Goal: Task Accomplishment & Management: Manage account settings

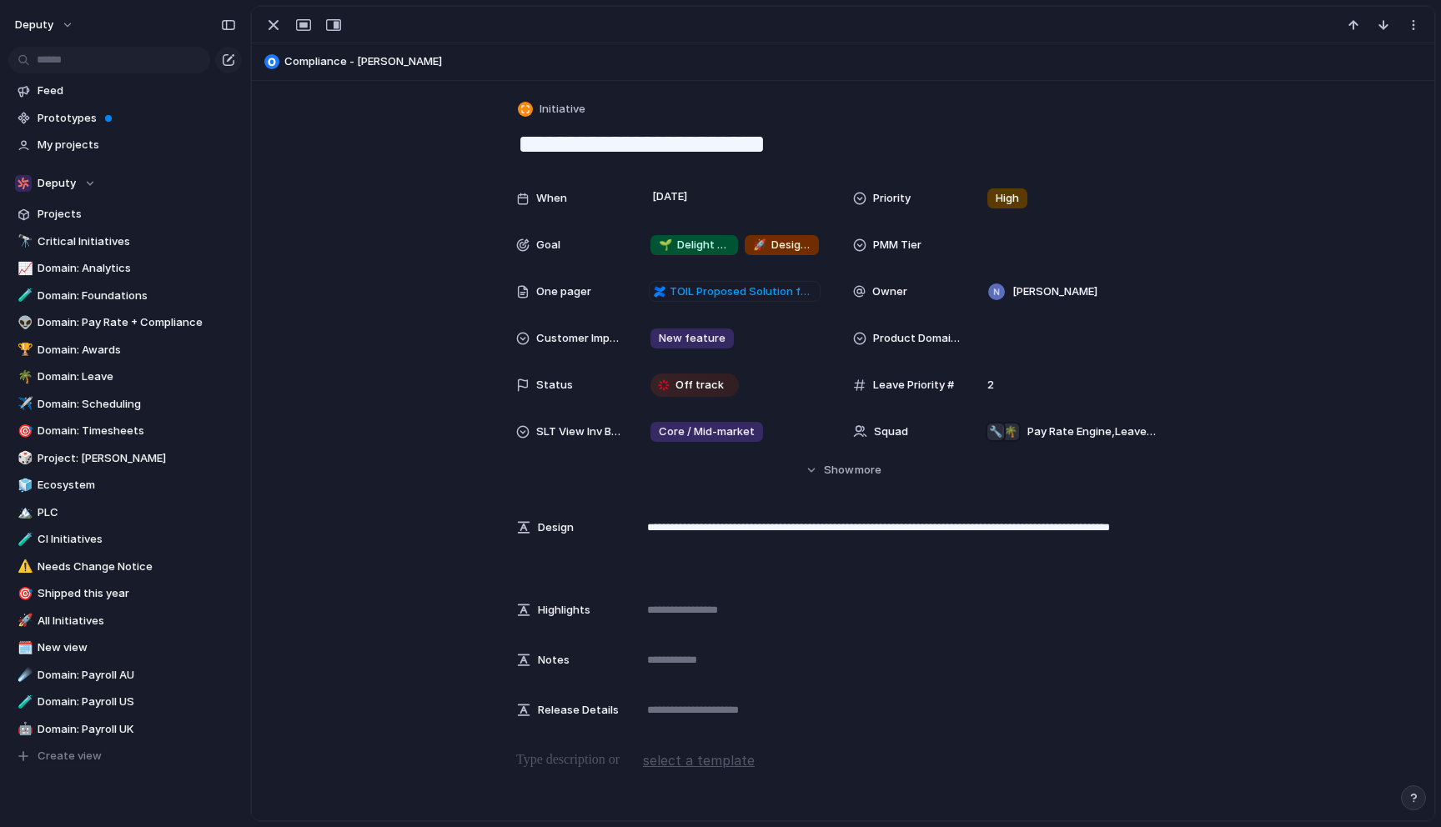
scroll to position [3, 0]
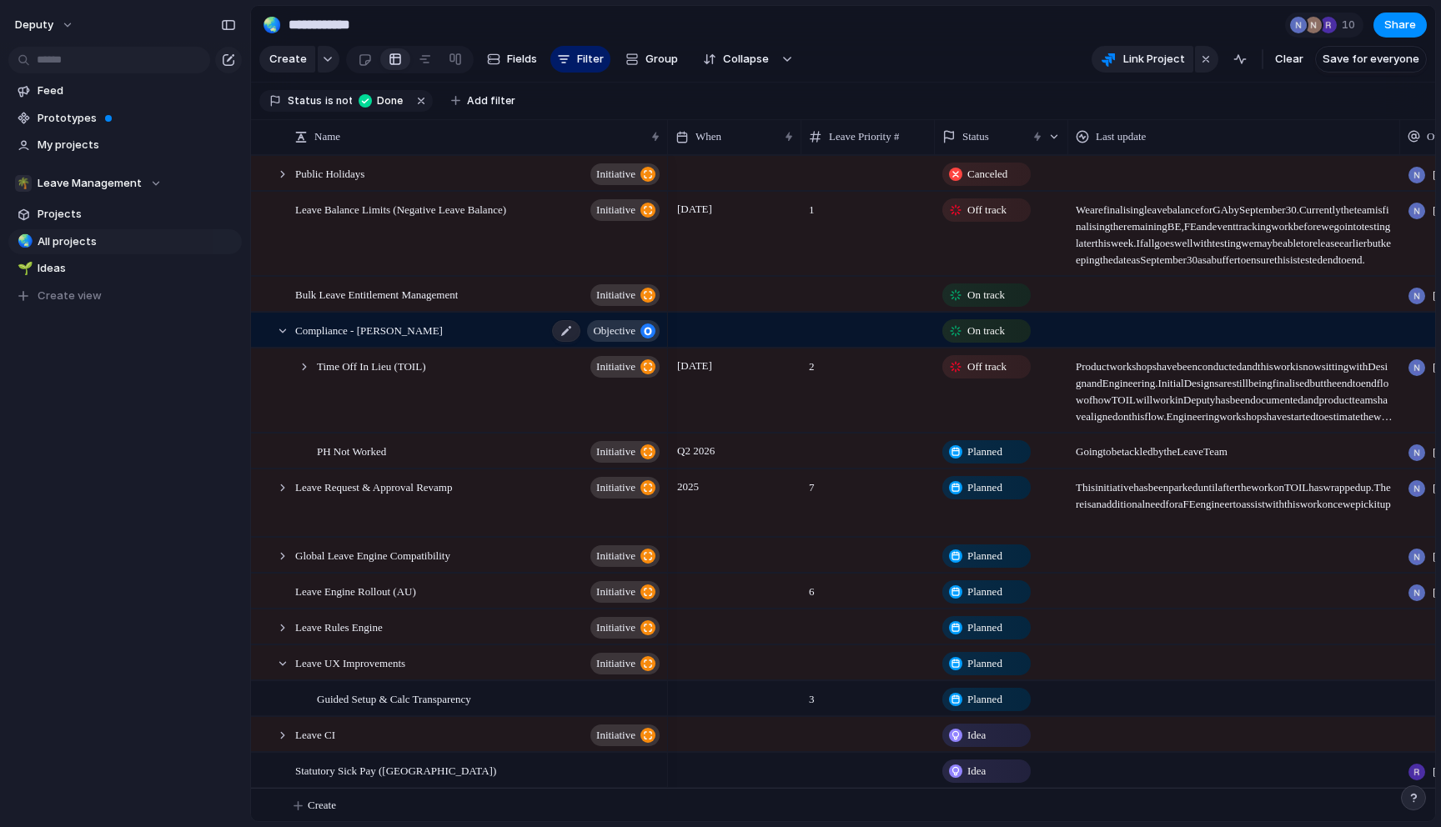
click at [304, 348] on div "Compliance - Tanda Buster objective" at bounding box center [478, 331] width 367 height 34
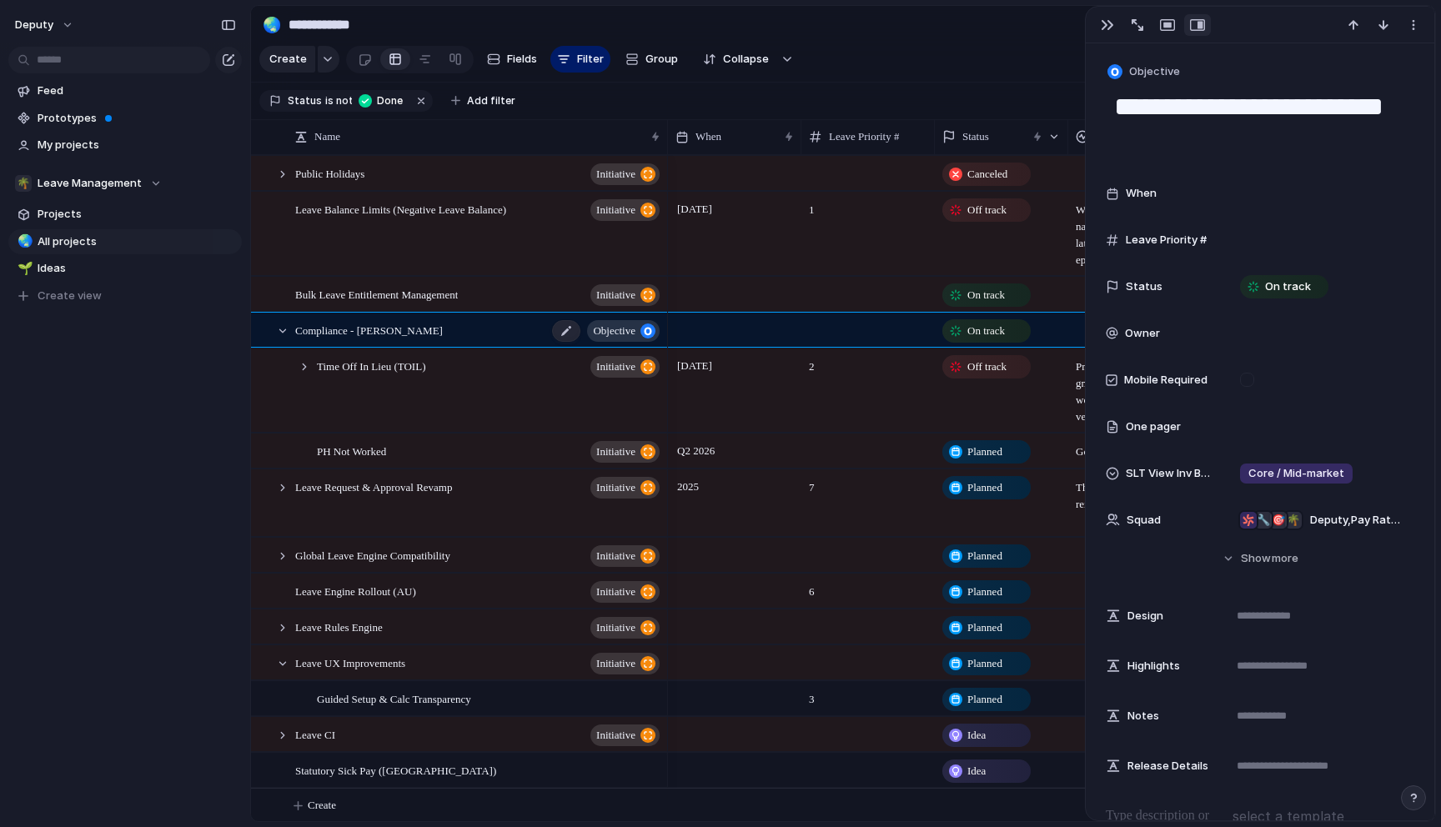
click at [304, 348] on div "Compliance - Tanda Buster objective" at bounding box center [478, 331] width 367 height 34
click at [1112, 23] on div "button" at bounding box center [1107, 24] width 13 height 13
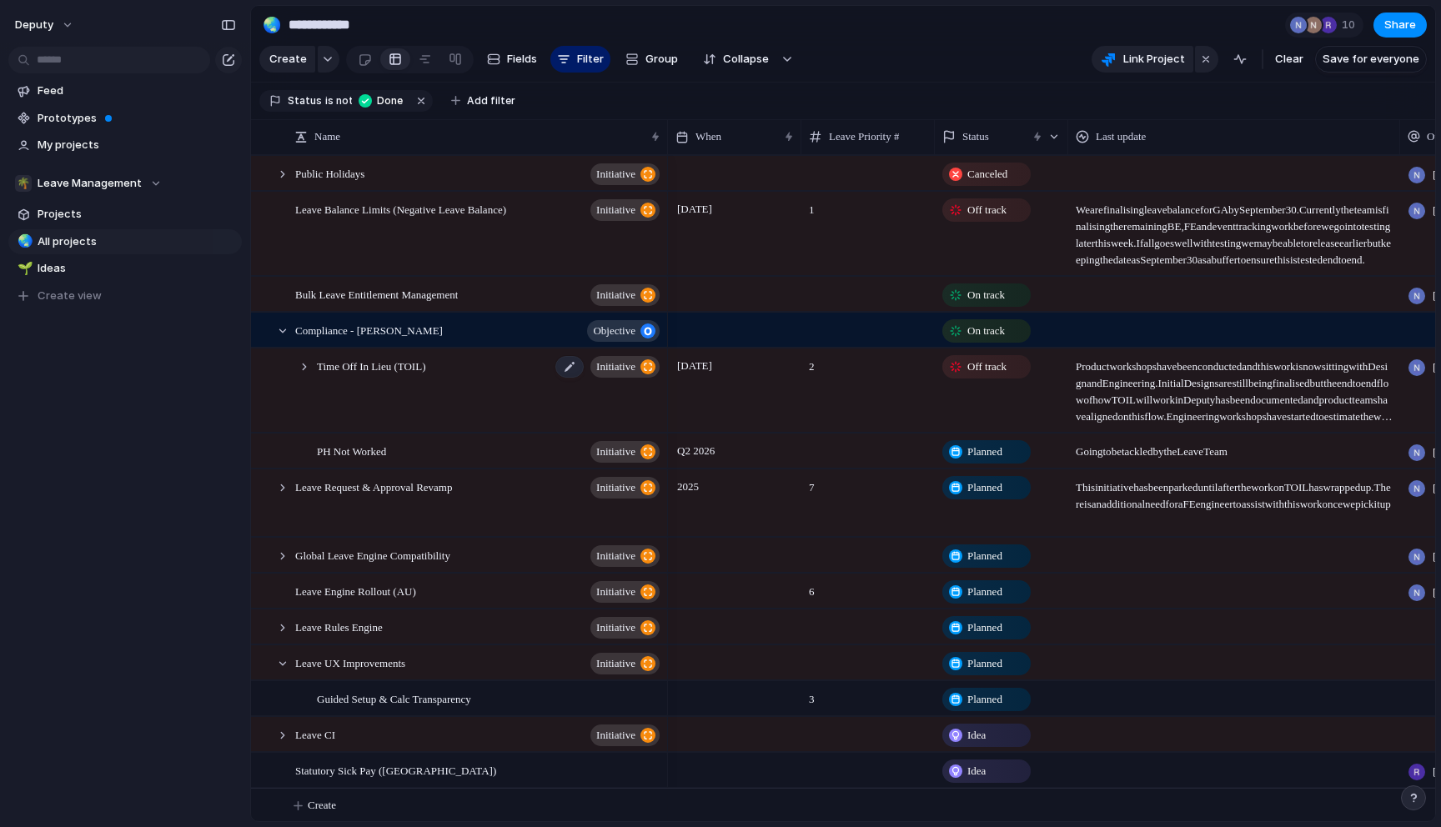
click at [397, 375] on span "Time Off In Lieu (TOIL)" at bounding box center [371, 365] width 108 height 19
